Goal: Information Seeking & Learning: Learn about a topic

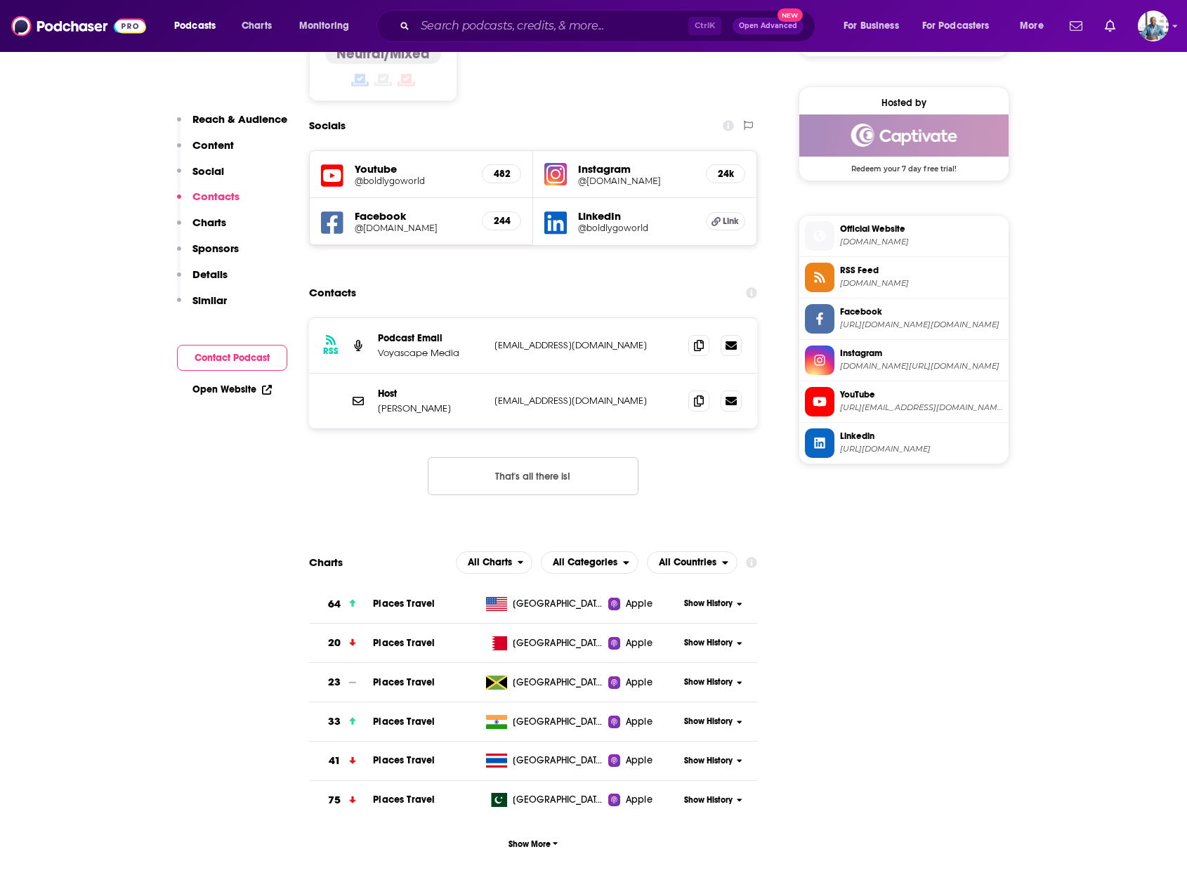
scroll to position [1194, 0]
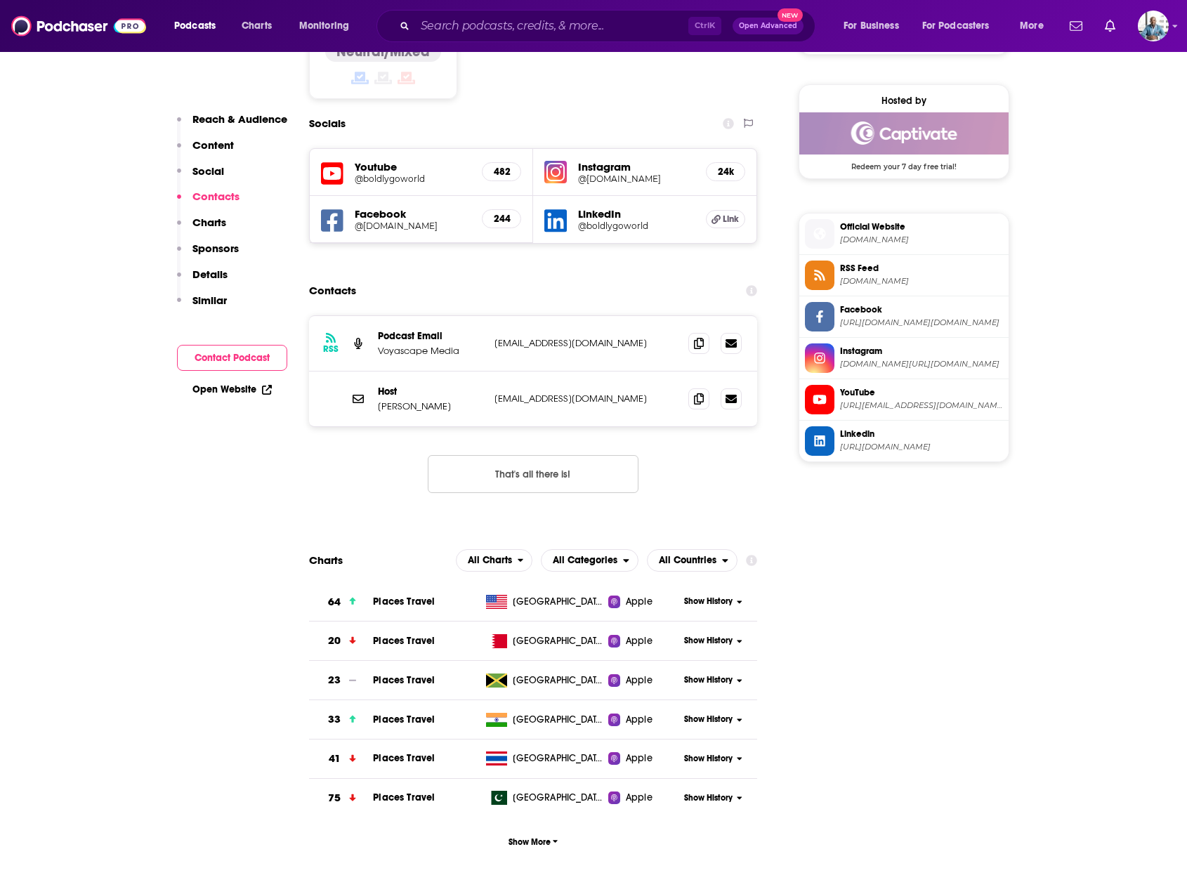
click at [698, 596] on span "Show History" at bounding box center [708, 602] width 48 height 12
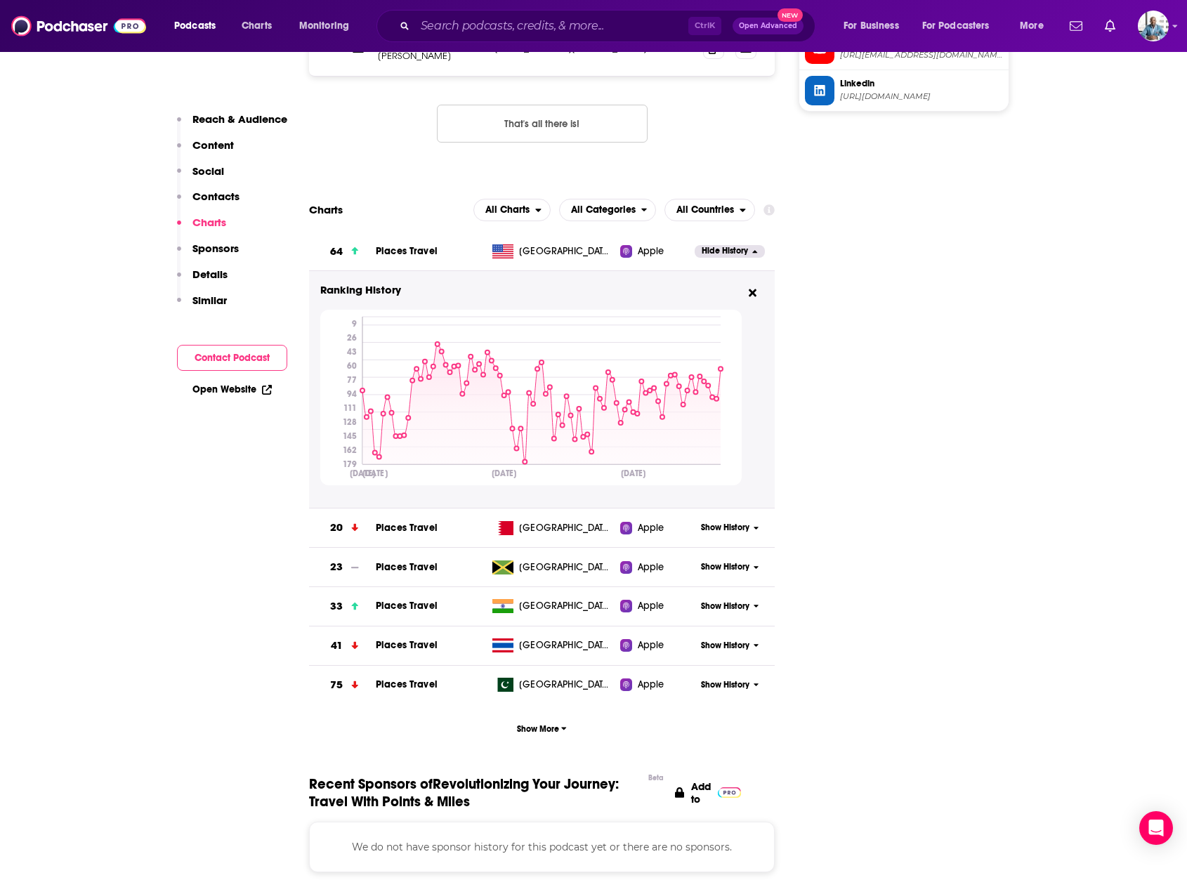
scroll to position [1546, 0]
click at [533, 715] on button "Show More" at bounding box center [542, 728] width 466 height 26
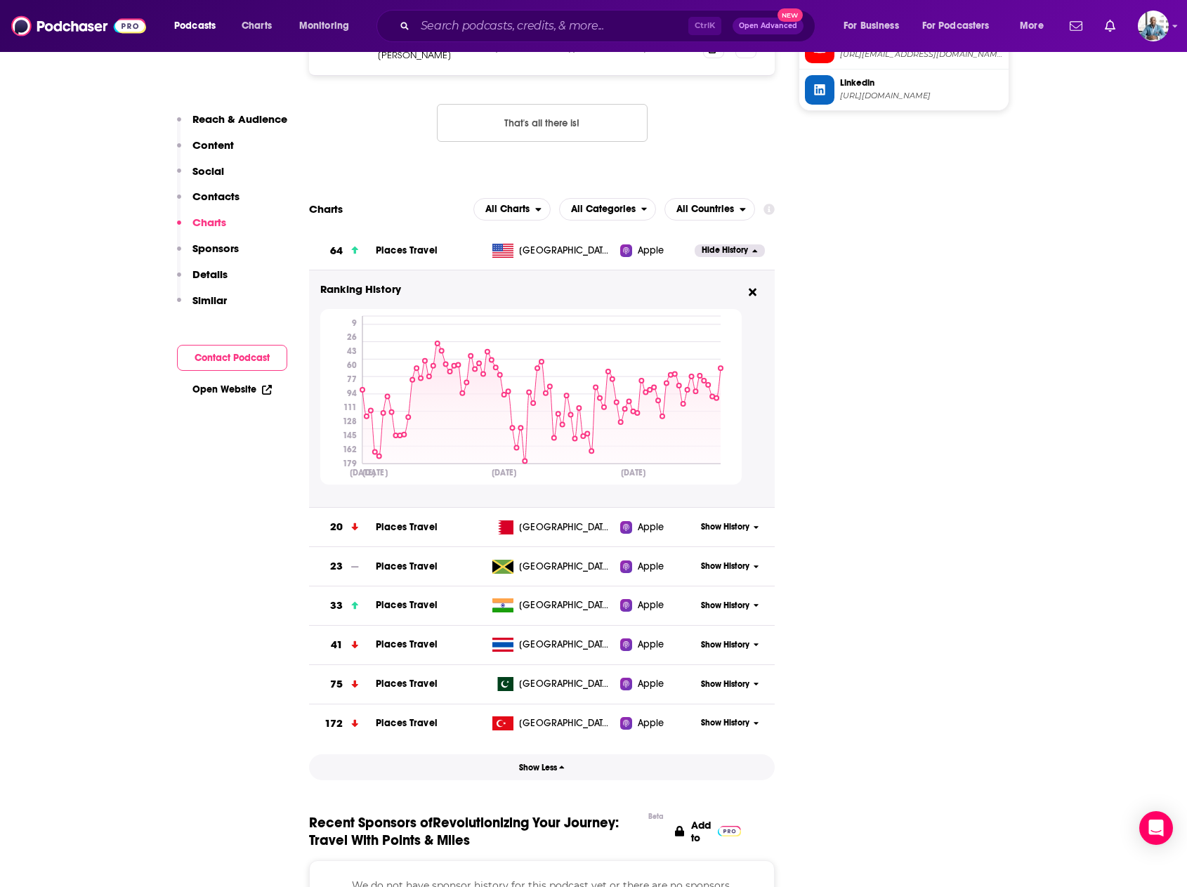
click at [523, 763] on span "Show Less" at bounding box center [542, 768] width 46 height 10
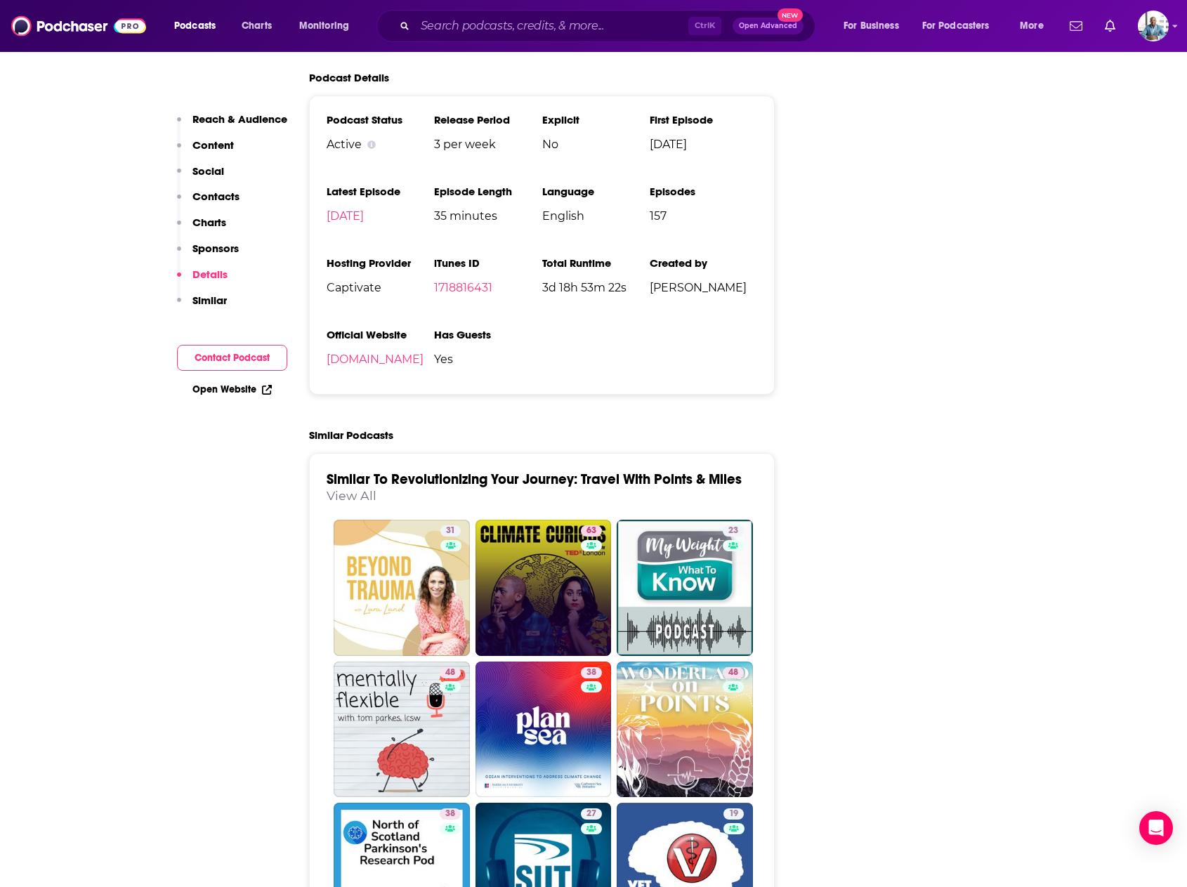
scroll to position [2389, 0]
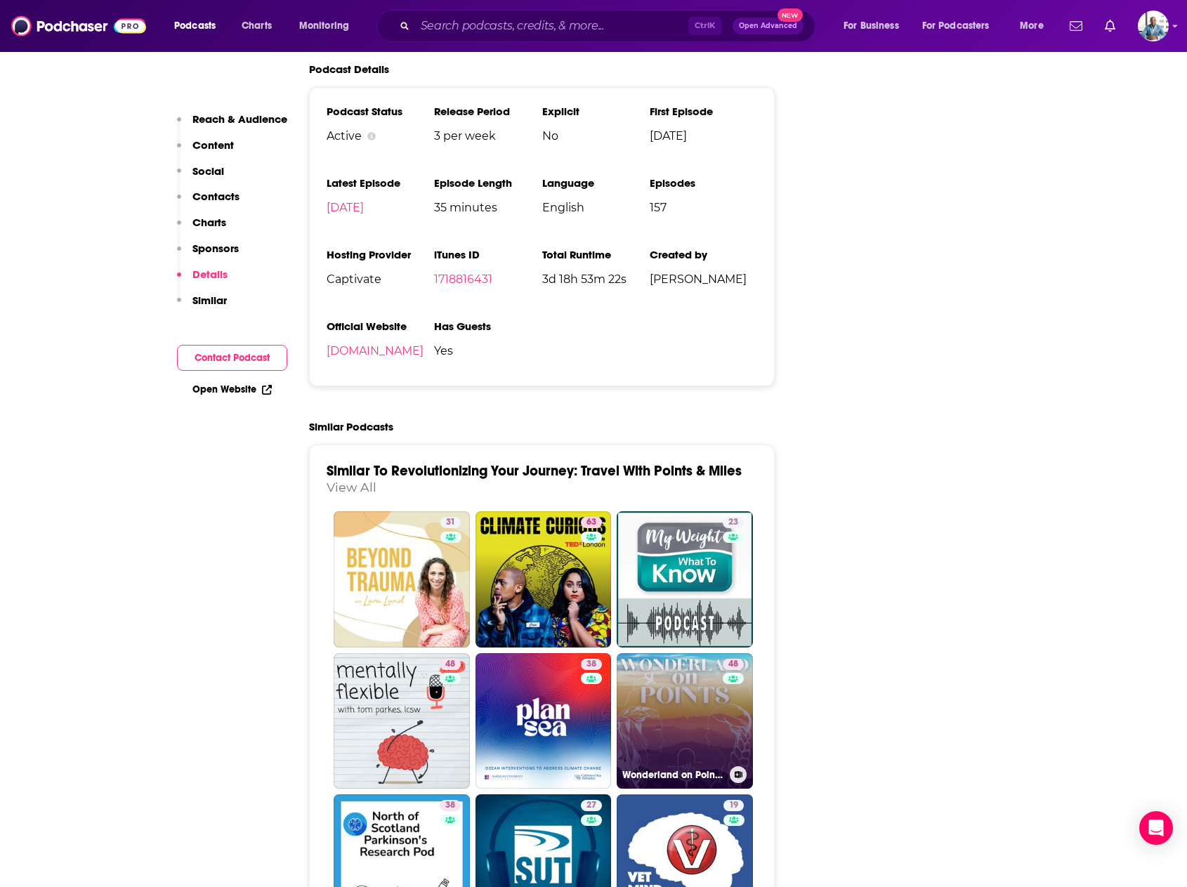
click at [667, 653] on link "48 Wonderland on Points | Credit Card Rewards & Budget Travel" at bounding box center [685, 721] width 136 height 136
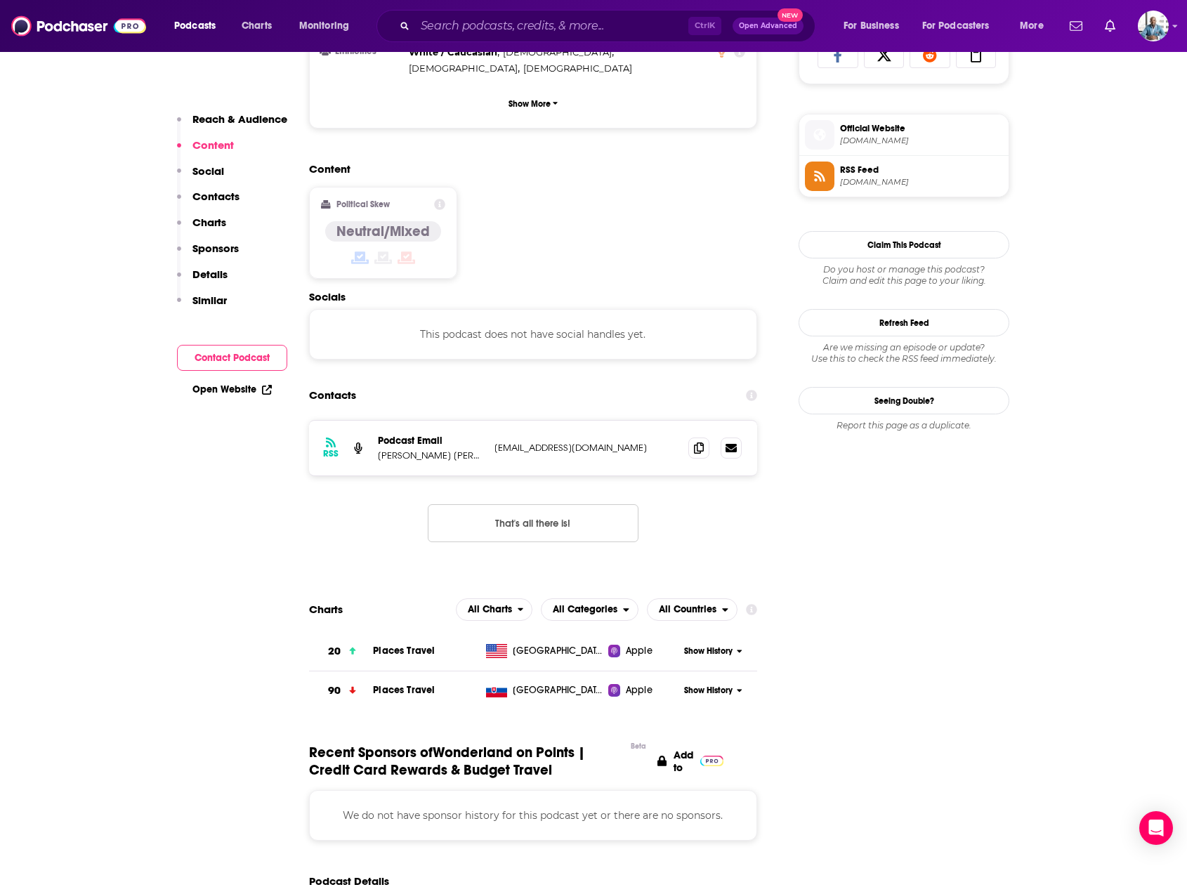
scroll to position [984, 0]
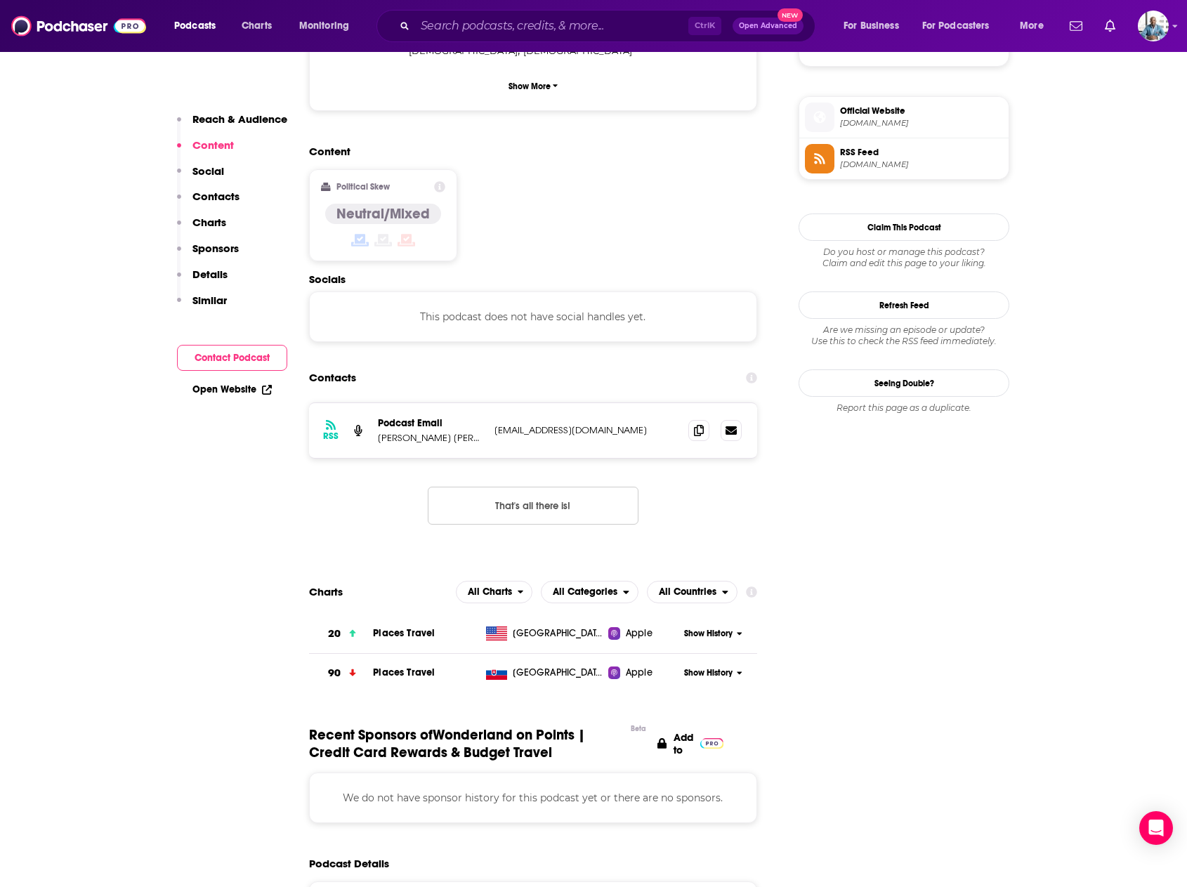
click at [696, 628] on span "Show History" at bounding box center [708, 634] width 48 height 12
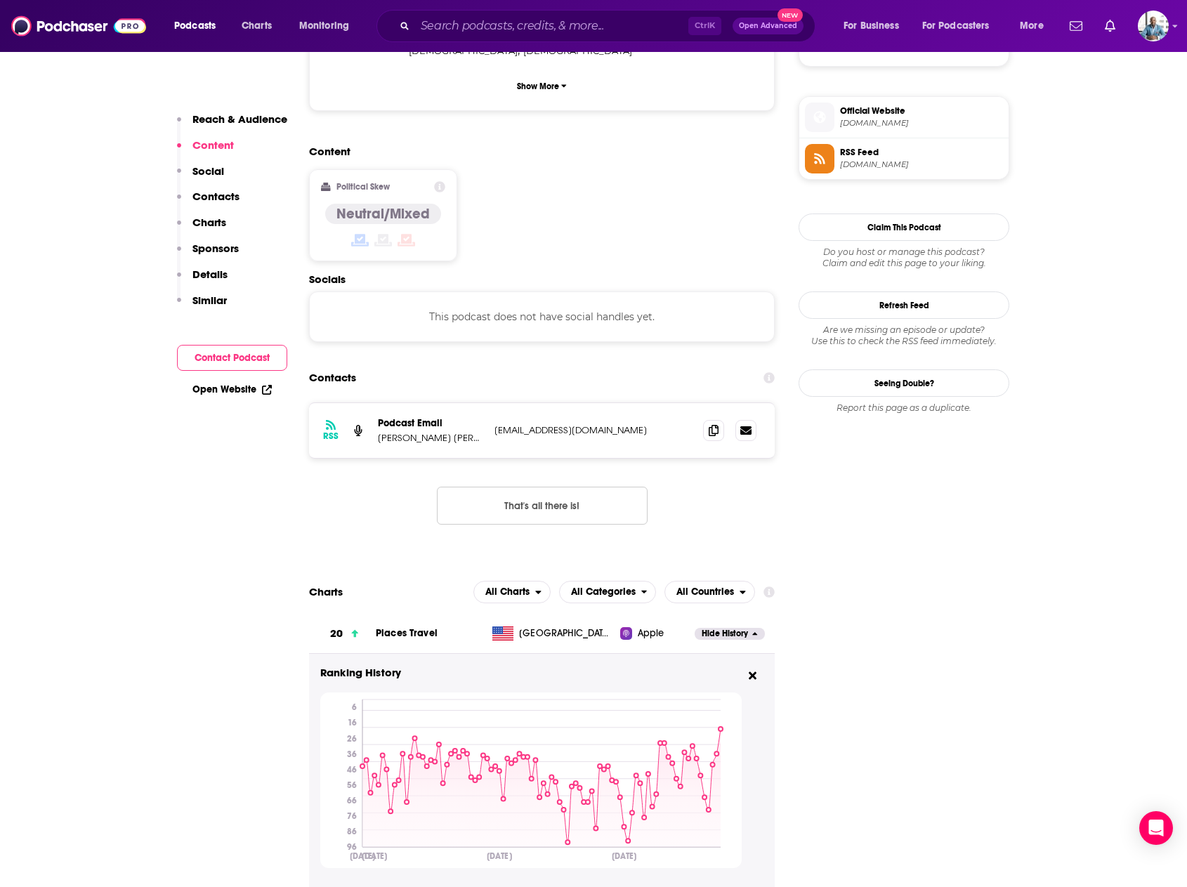
click at [696, 628] on button "Hide History" at bounding box center [730, 634] width 70 height 12
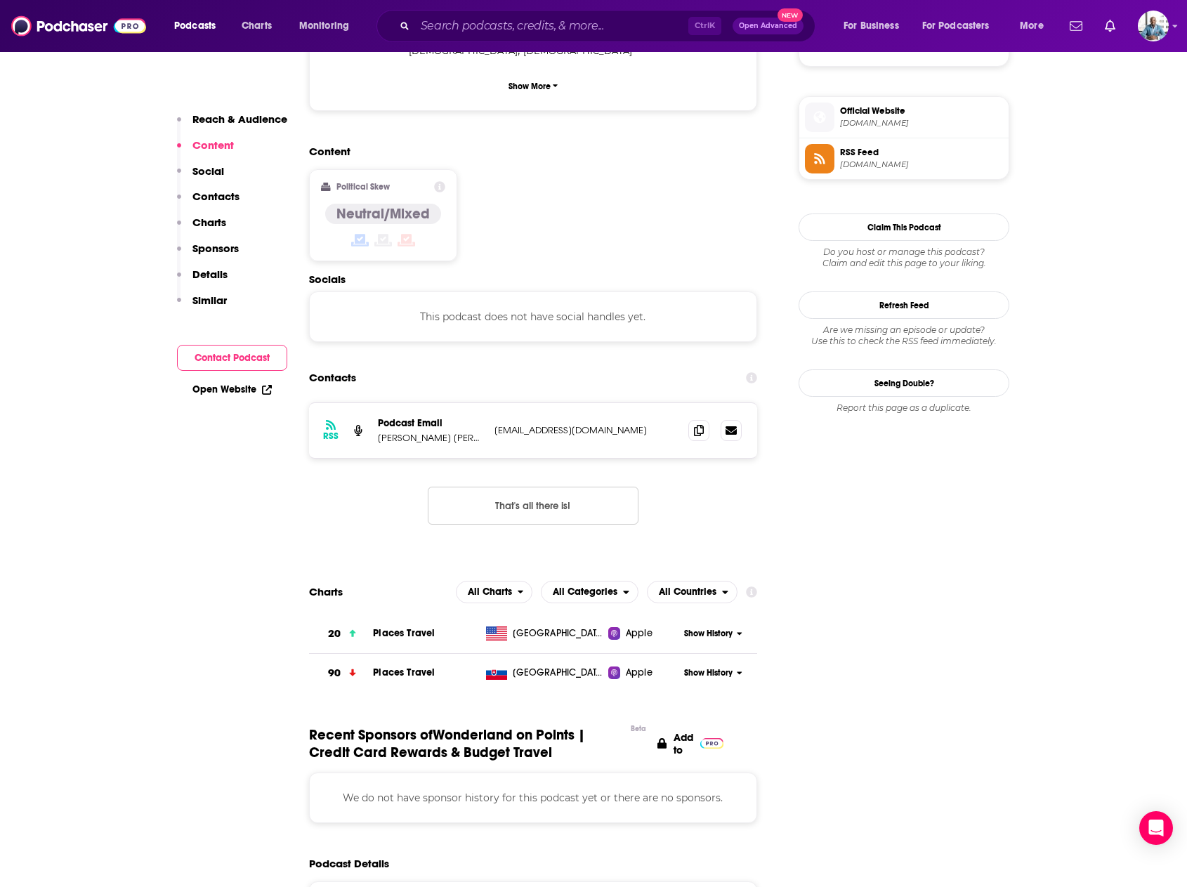
type input "[URL][DOMAIN_NAME]"
